Goal: Task Accomplishment & Management: Use online tool/utility

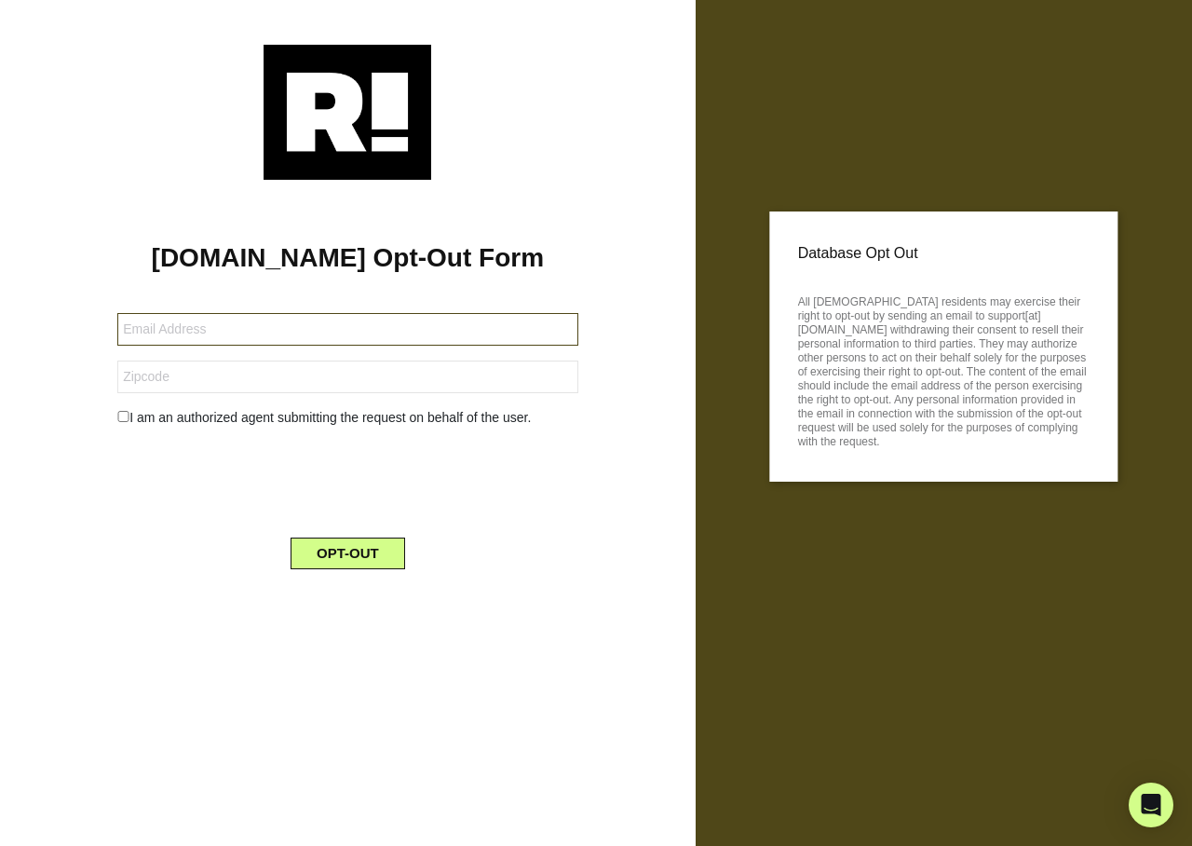
type input "[EMAIL_ADDRESS][DOMAIN_NAME]"
type input "16901"
type input "[EMAIL_ADDRESS][DOMAIN_NAME]"
type input "16146"
type input "[EMAIL_ADDRESS][DOMAIN_NAME]"
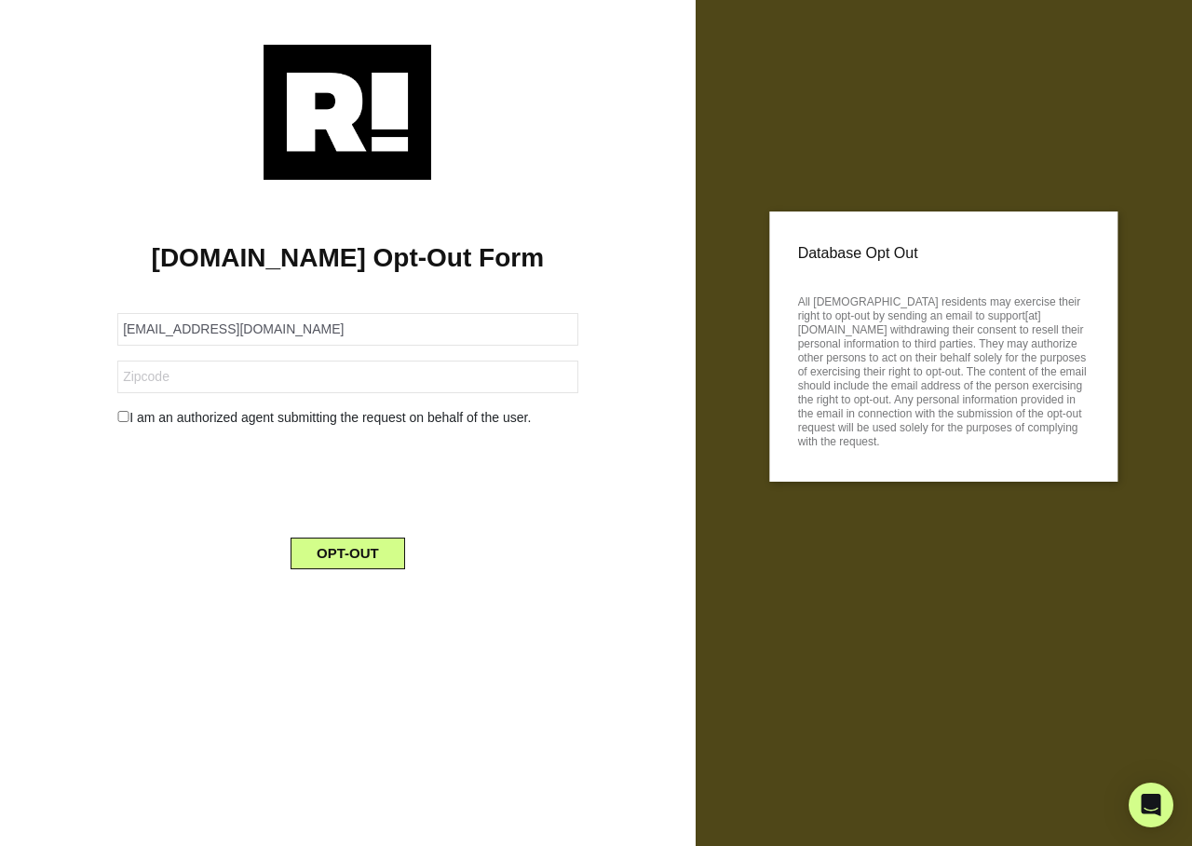
type input "38104"
